Goal: Information Seeking & Learning: Learn about a topic

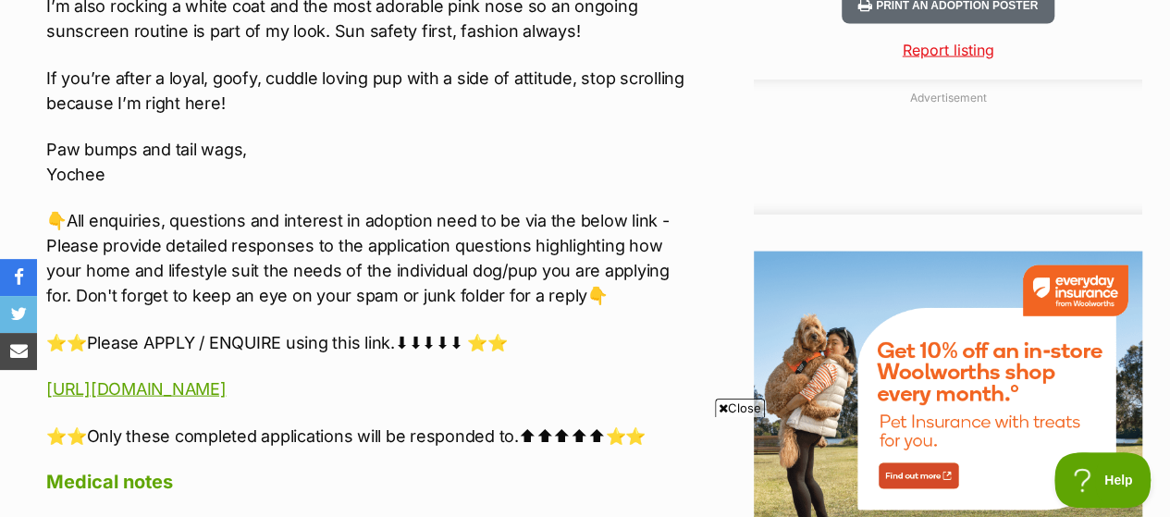
scroll to position [2046, 0]
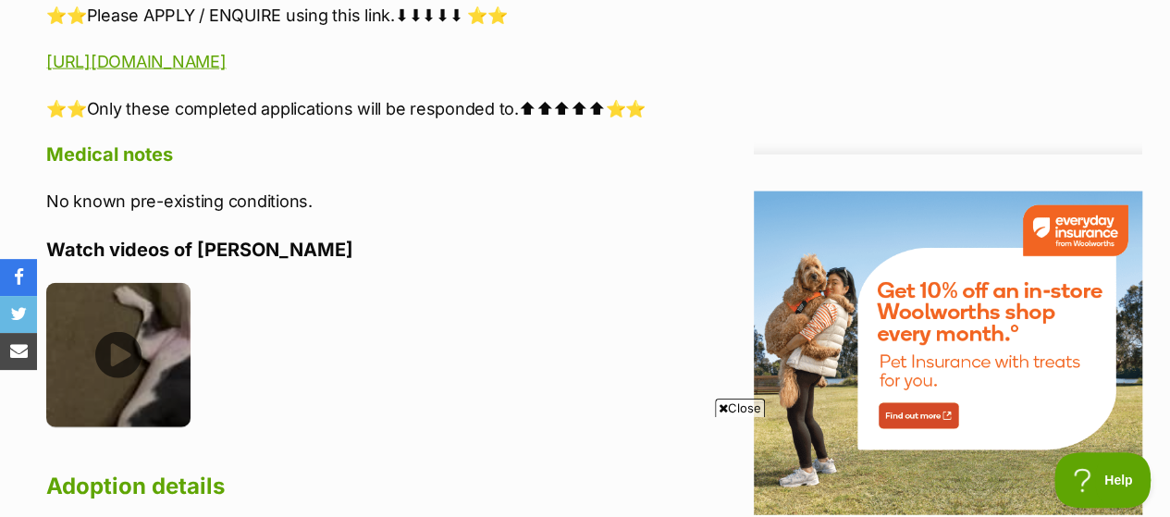
click at [114, 289] on img at bounding box center [118, 355] width 144 height 144
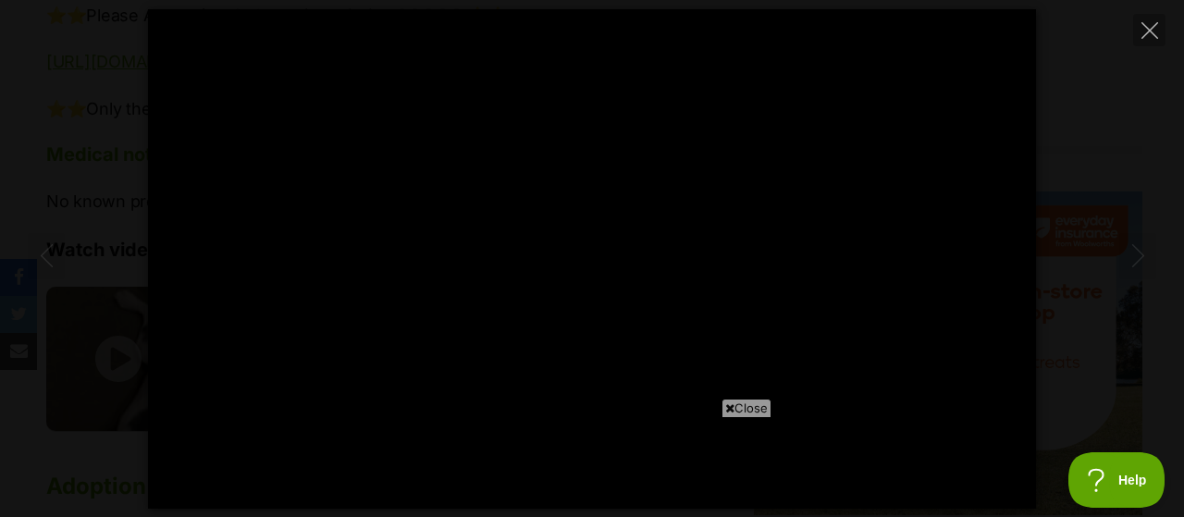
type input "100"
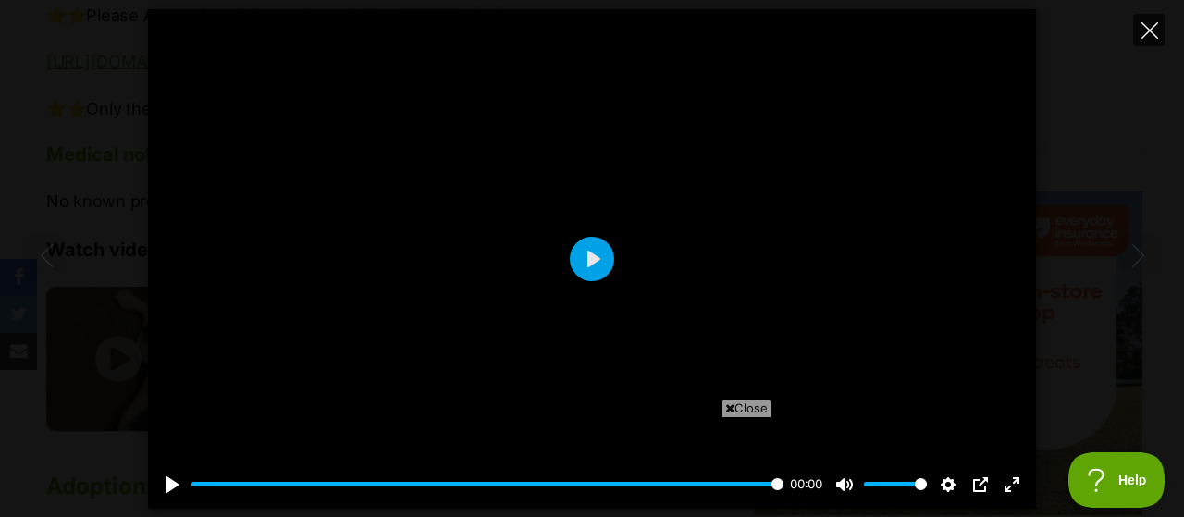
click at [1160, 19] on button "Close" at bounding box center [1149, 30] width 32 height 32
